Goal: Task Accomplishment & Management: Use online tool/utility

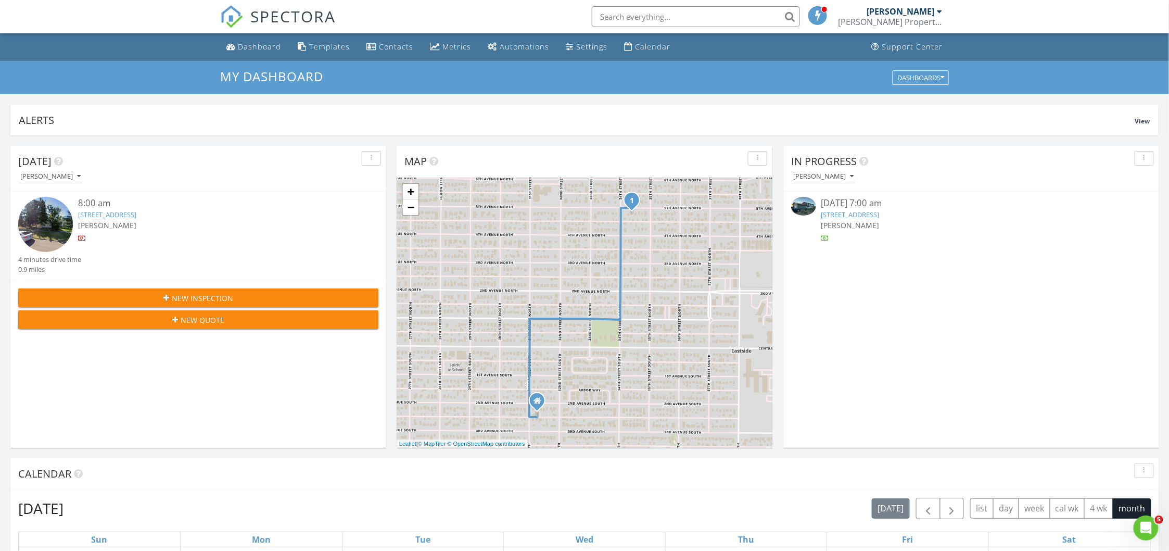
drag, startPoint x: 264, startPoint y: 45, endPoint x: 266, endPoint y: 33, distance: 12.2
click at [265, 46] on div "Dashboard" at bounding box center [259, 47] width 43 height 10
click at [134, 212] on link "3408 5th Ave N, Great Falls, MT 59401" at bounding box center [107, 214] width 58 height 9
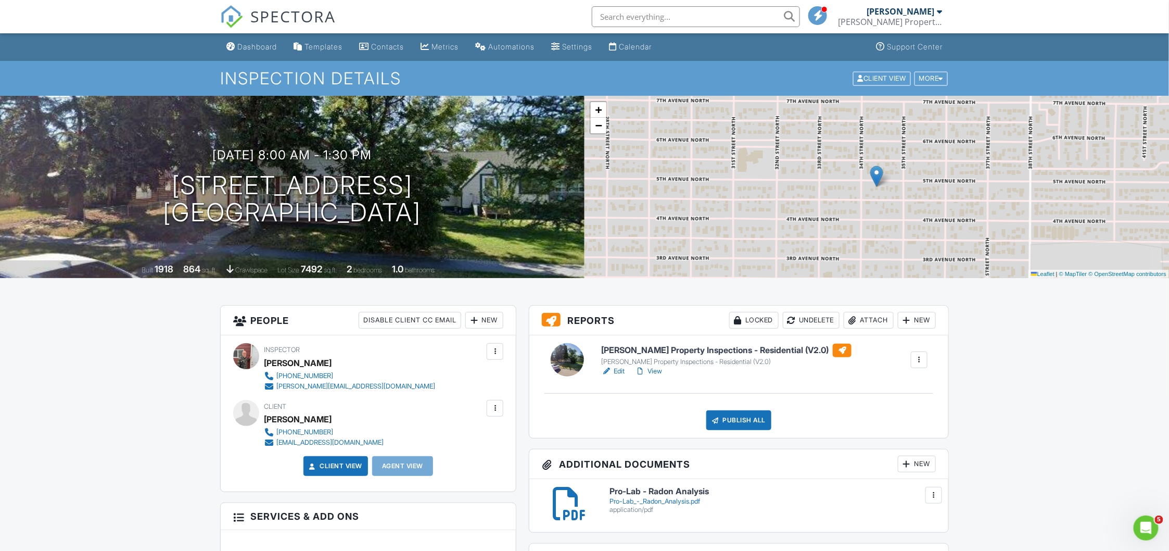
click at [684, 353] on h6 "[PERSON_NAME] Property Inspections - Residential (V2.0)" at bounding box center [726, 350] width 250 height 14
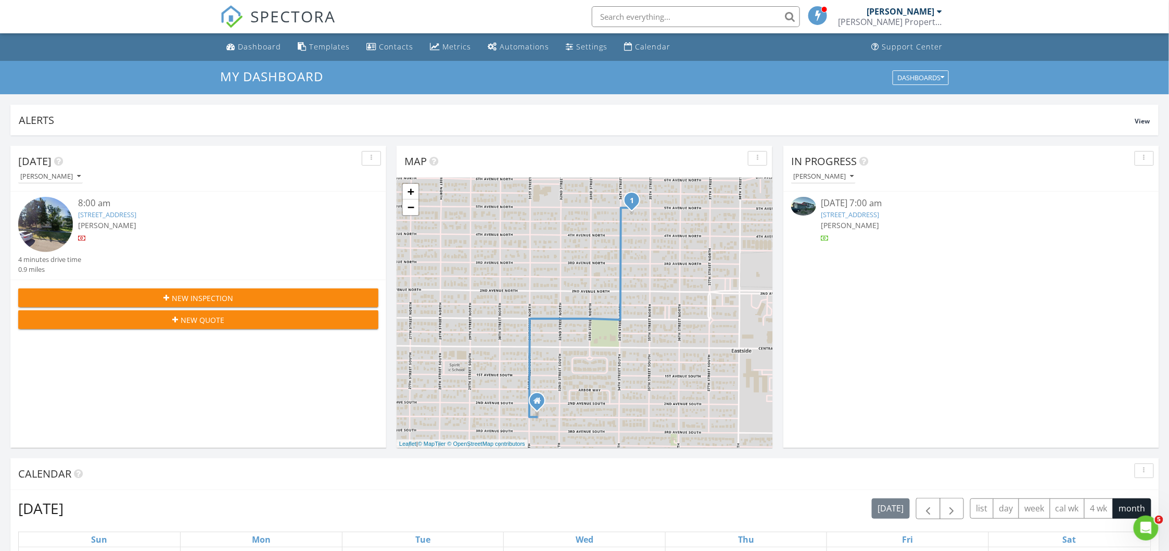
click at [121, 218] on link "3408 5th Ave N, Great Falls, MT 59401" at bounding box center [107, 214] width 58 height 9
